Goal: Task Accomplishment & Management: Manage account settings

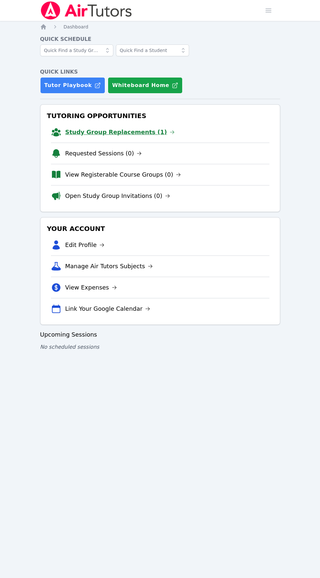
click at [83, 130] on link "Study Group Replacements (1)" at bounding box center [120, 131] width 110 height 9
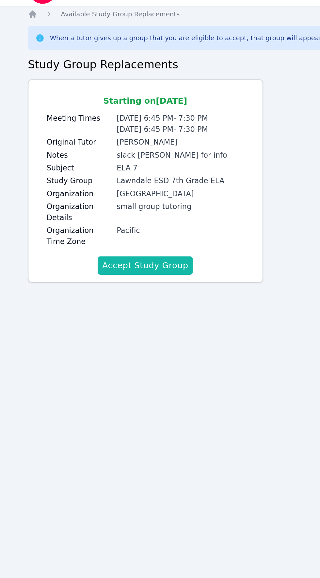
click at [111, 205] on button "Accept Study Group" at bounding box center [124, 205] width 68 height 13
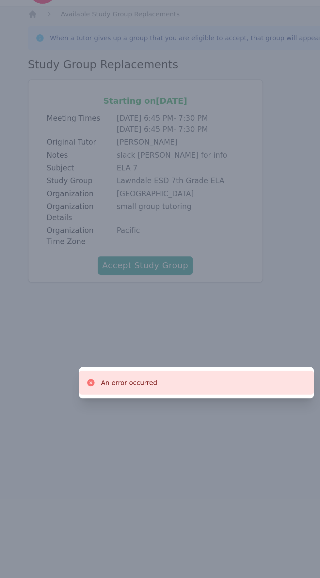
click at [125, 208] on div "An error occurred" at bounding box center [160, 289] width 320 height 578
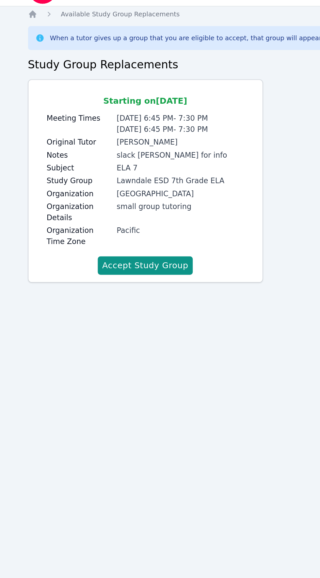
click at [185, 246] on div "Home Sessions Study Groups Students Messages Open user menu Amelia Roberson Ope…" at bounding box center [160, 289] width 320 height 578
click at [122, 204] on button "Accept Study Group" at bounding box center [124, 205] width 68 height 13
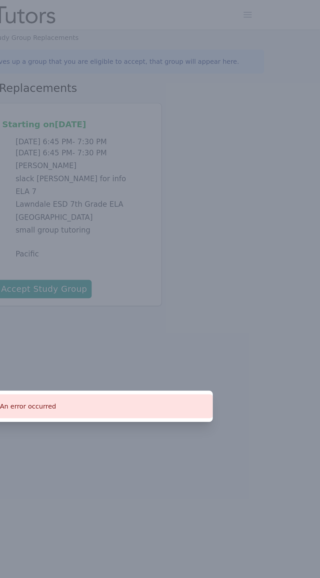
click at [239, 244] on div "An error occurred" at bounding box center [160, 289] width 320 height 578
